Goal: Information Seeking & Learning: Find specific fact

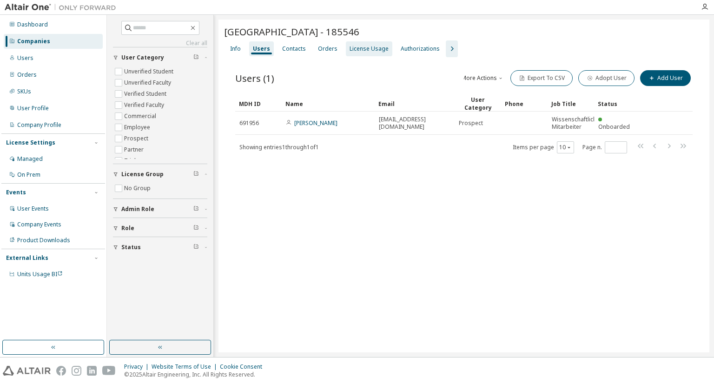
click at [372, 50] on div "License Usage" at bounding box center [369, 48] width 39 height 7
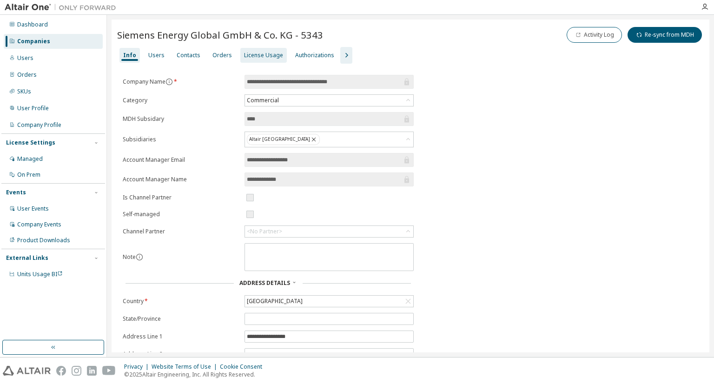
click at [253, 59] on div "License Usage" at bounding box center [263, 55] width 47 height 15
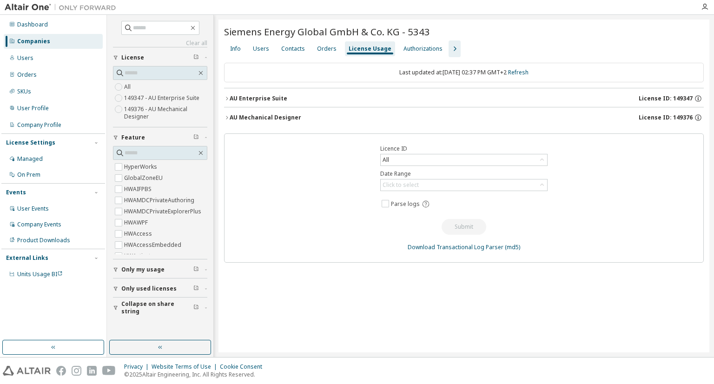
drag, startPoint x: 673, startPoint y: 97, endPoint x: 692, endPoint y: 97, distance: 18.6
click at [692, 97] on span "License ID: 149347" at bounding box center [666, 98] width 54 height 7
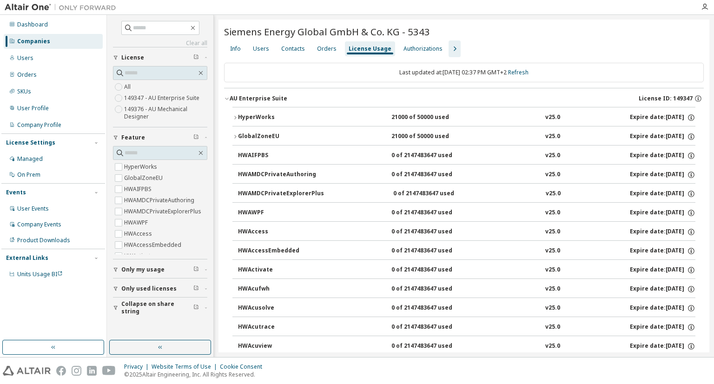
click at [235, 51] on div "Info" at bounding box center [235, 48] width 11 height 7
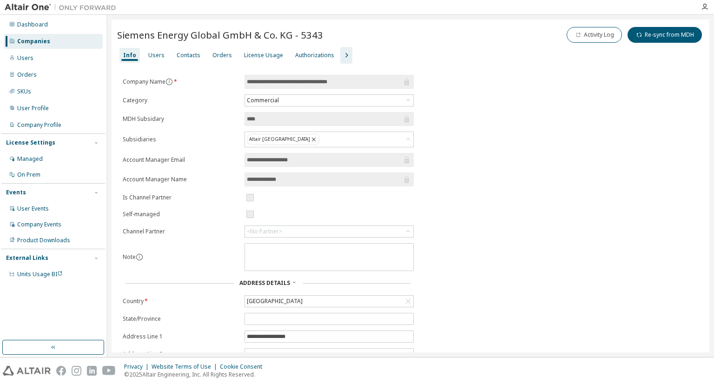
click at [300, 34] on span "Siemens Energy Global GmbH & Co. KG - 5343" at bounding box center [220, 34] width 206 height 13
drag, startPoint x: 117, startPoint y: 34, endPoint x: 263, endPoint y: 41, distance: 146.2
click at [263, 41] on span "Siemens Energy Global GmbH & Co. KG - 5343" at bounding box center [220, 34] width 206 height 13
copy span "Siemens Energy Global GmbH &"
